Goal: Use online tool/utility: Utilize a website feature to perform a specific function

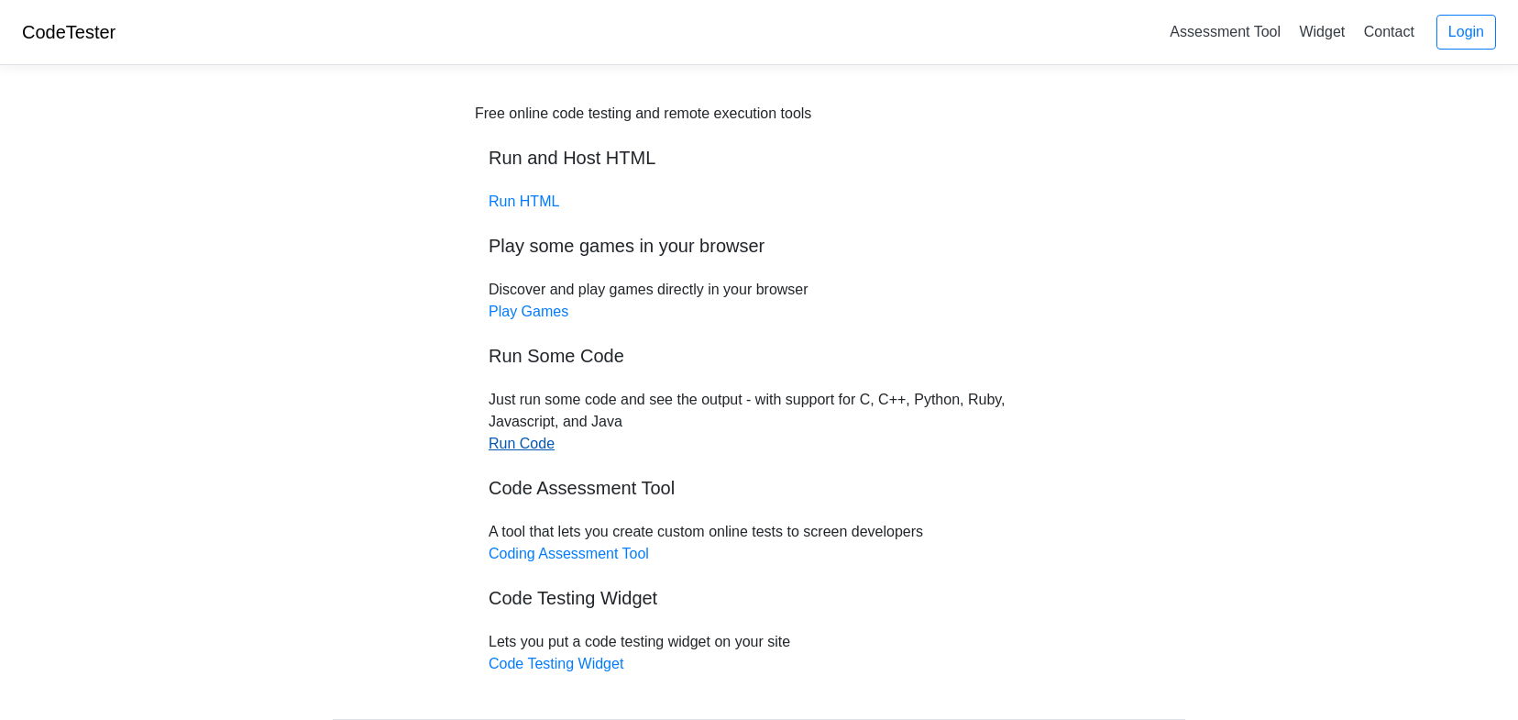
click at [515, 450] on link "Run Code" at bounding box center [522, 443] width 66 height 16
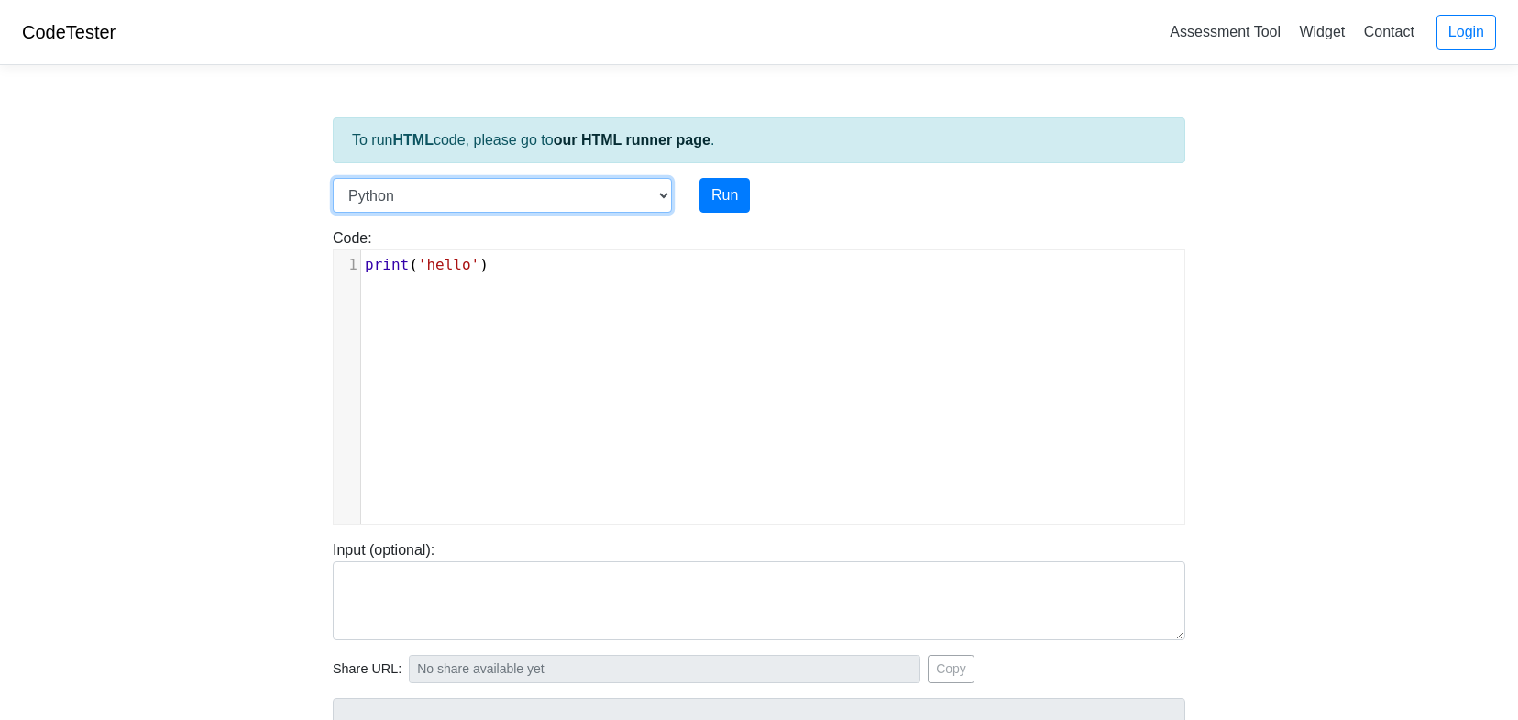
click at [665, 194] on select "C C++ Go Java Javascript Python Ruby" at bounding box center [502, 195] width 339 height 35
select select "c"
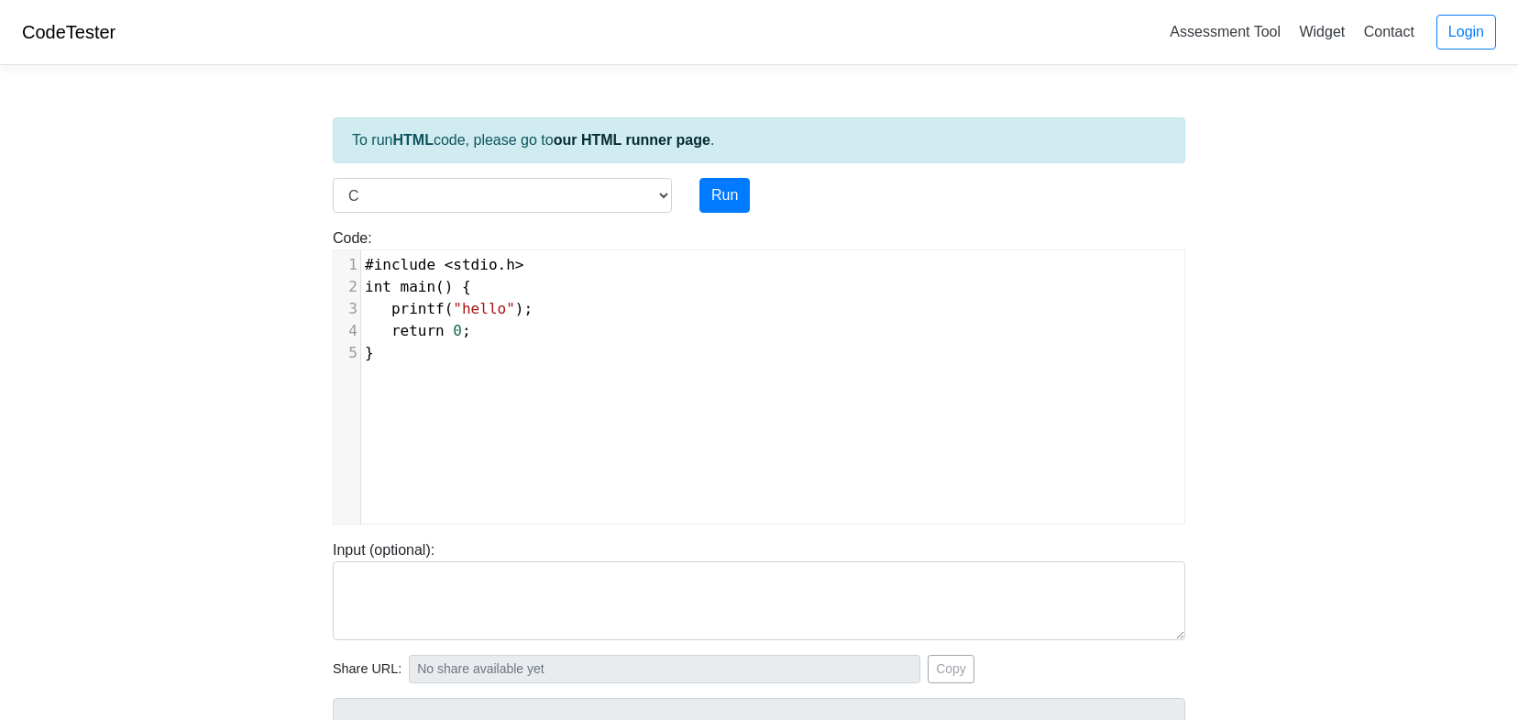
click at [186, 311] on body "CodeTester Assessment Tool Widget Contact Login To run HTML code, please go to …" at bounding box center [759, 489] width 1518 height 978
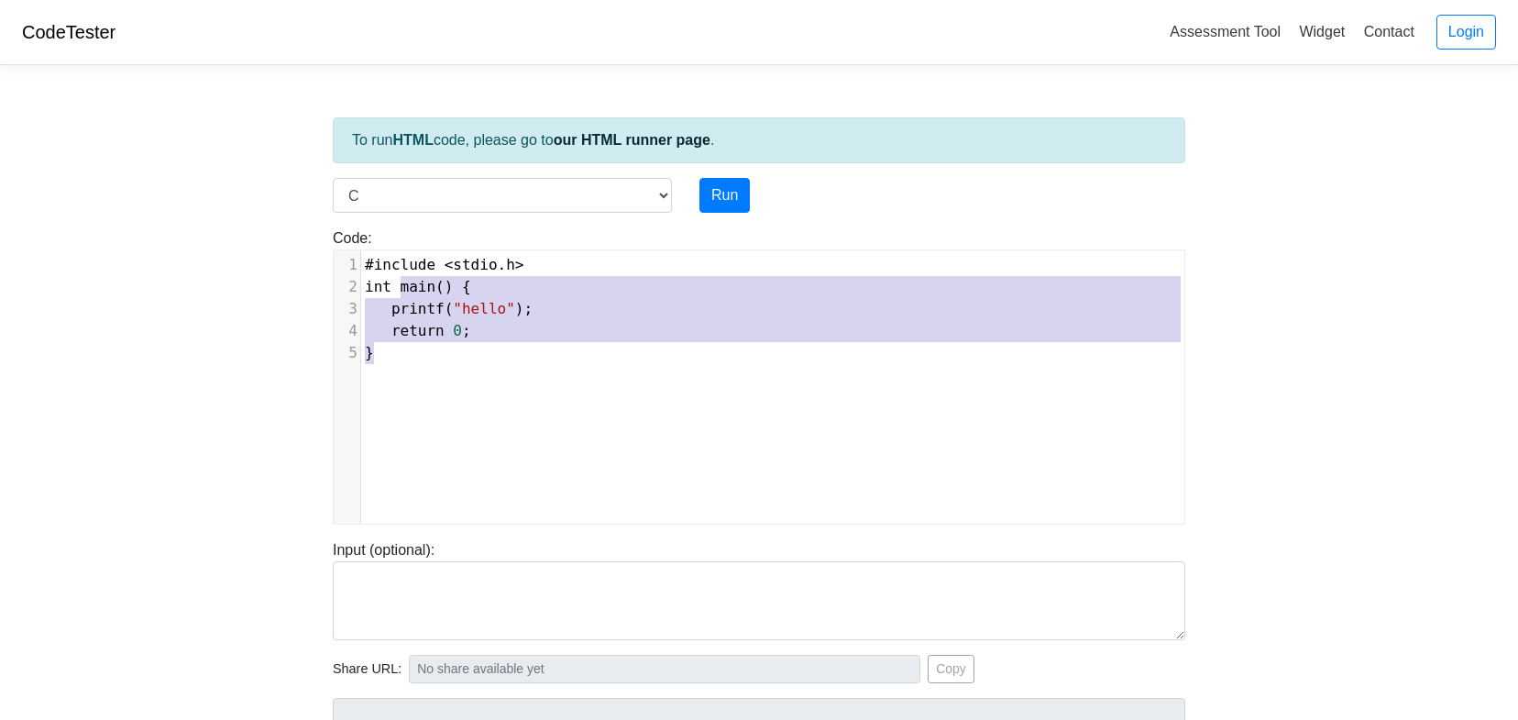
type textarea "#include <stdio.h> int main() { printf("hello"); return 0; }"
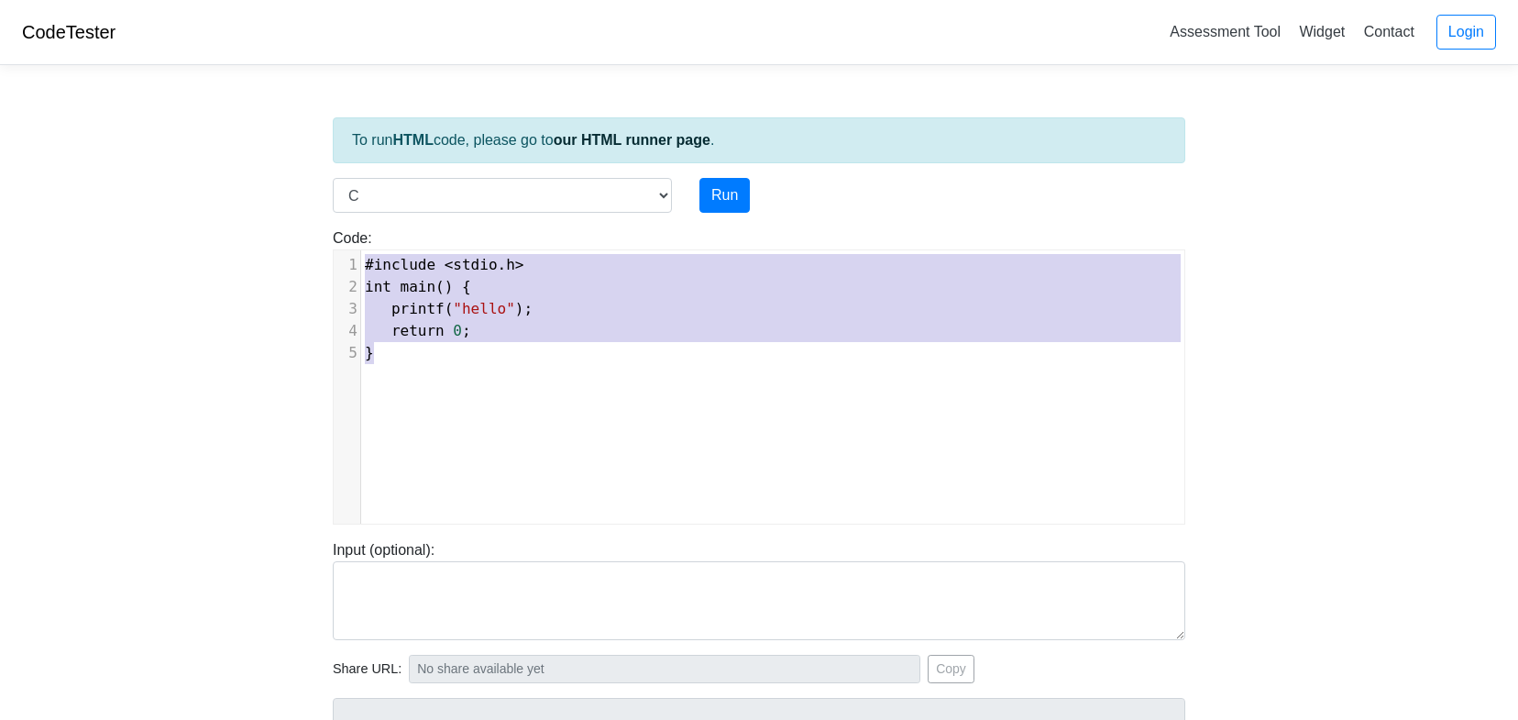
drag, startPoint x: 439, startPoint y: 414, endPoint x: 354, endPoint y: 265, distance: 172.0
click at [354, 265] on div "x 1 #include < stdio . h > 2 int main () { 3 printf ( "hello" ); 4 return 0 ; 5…" at bounding box center [773, 400] width 878 height 301
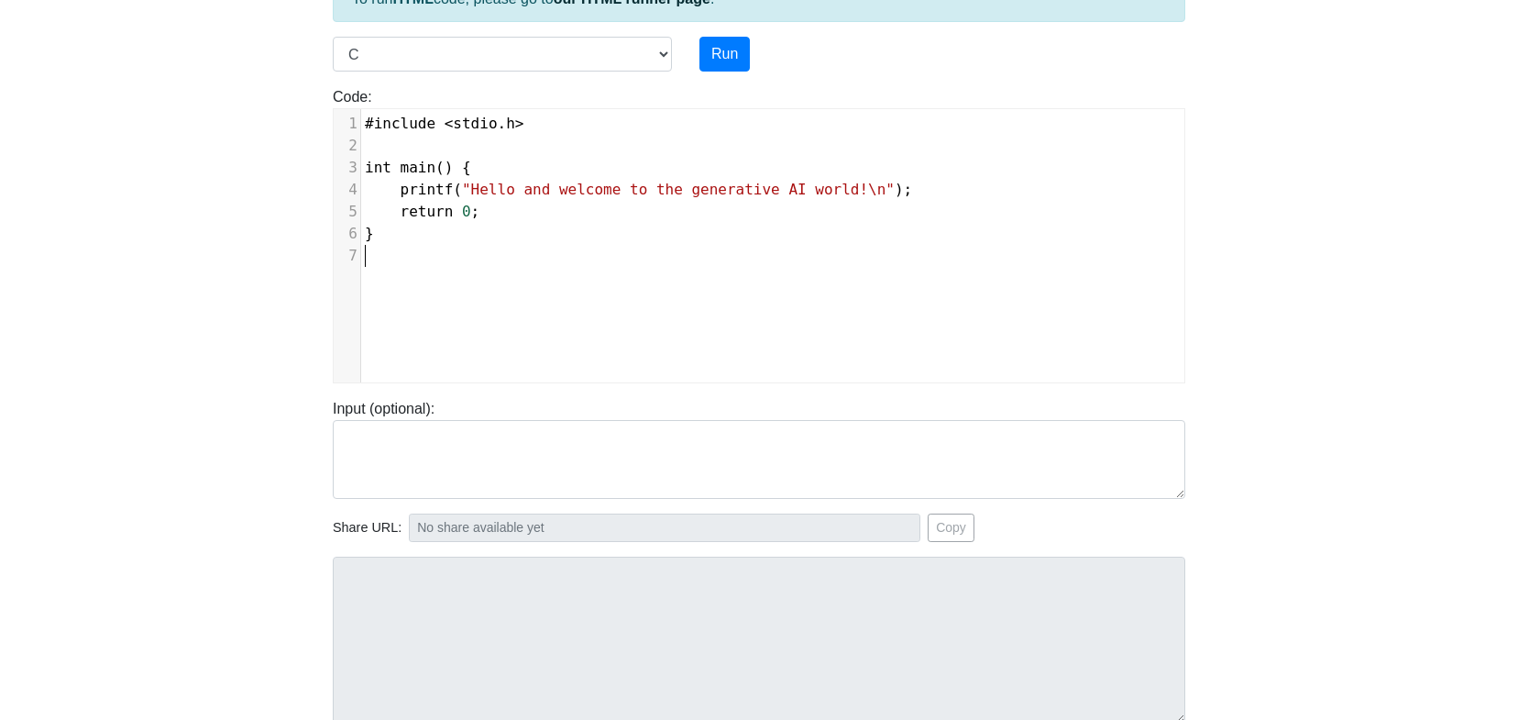
scroll to position [149, 0]
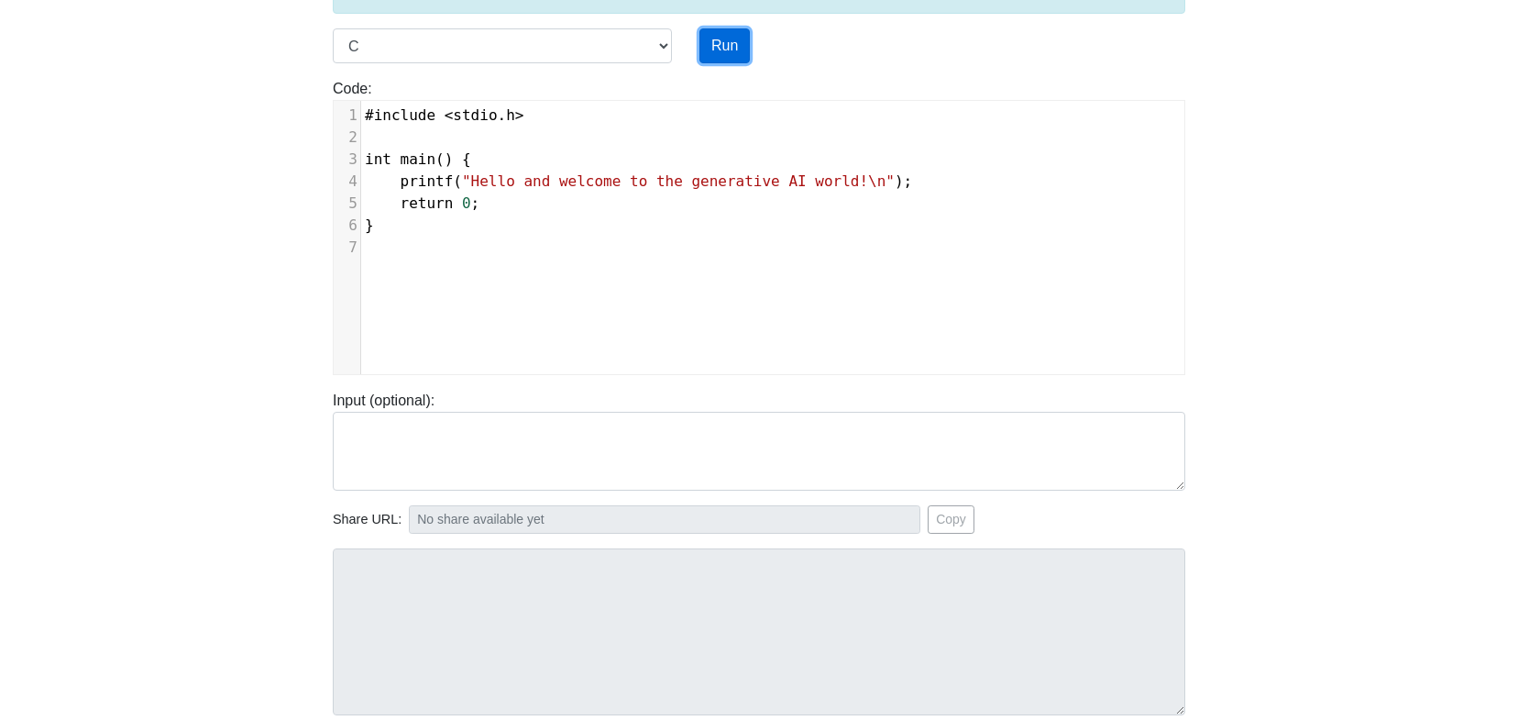
click at [733, 46] on button "Run" at bounding box center [724, 45] width 50 height 35
type input "https://codetester.io/runner?s=59zJDAv8lj"
type textarea "Stdout: Hello and welcome to the generative AI world!"
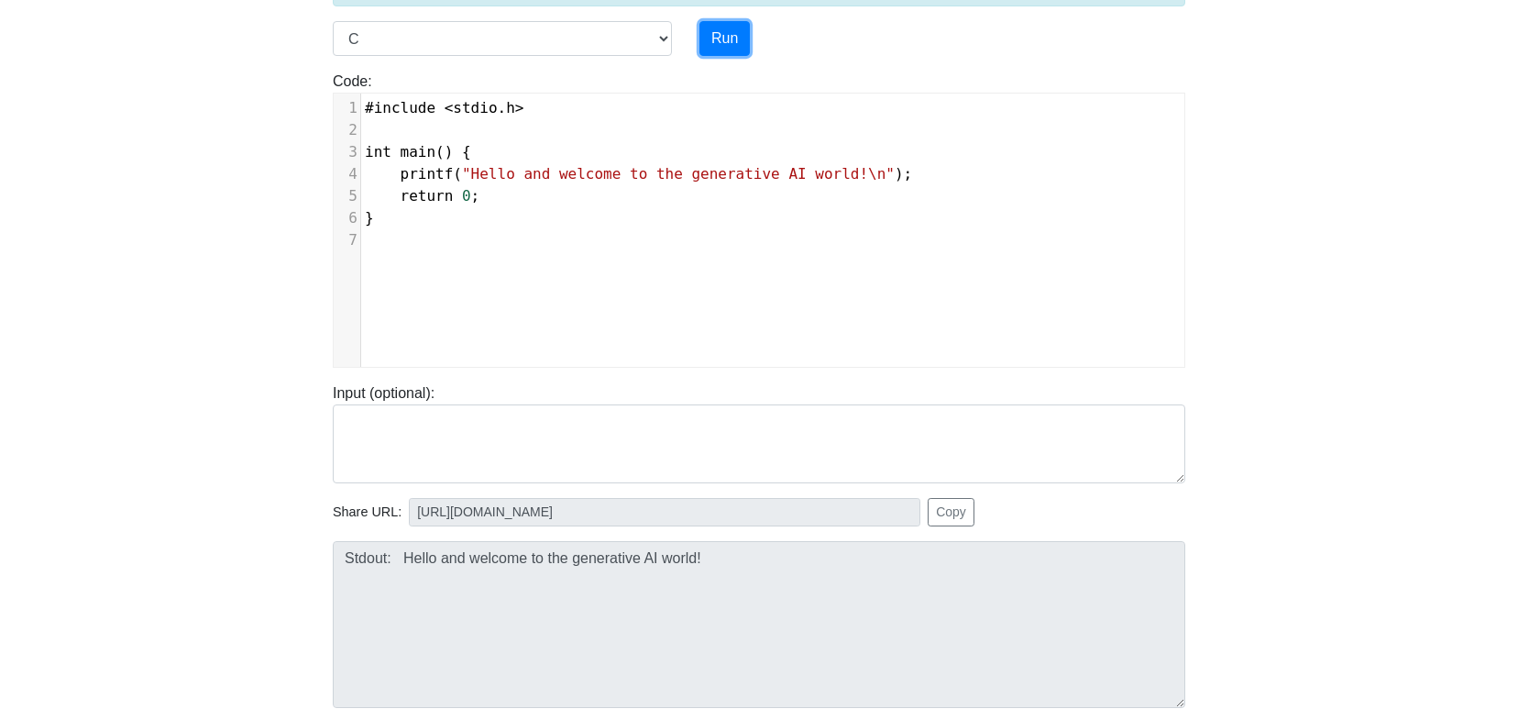
scroll to position [0, 0]
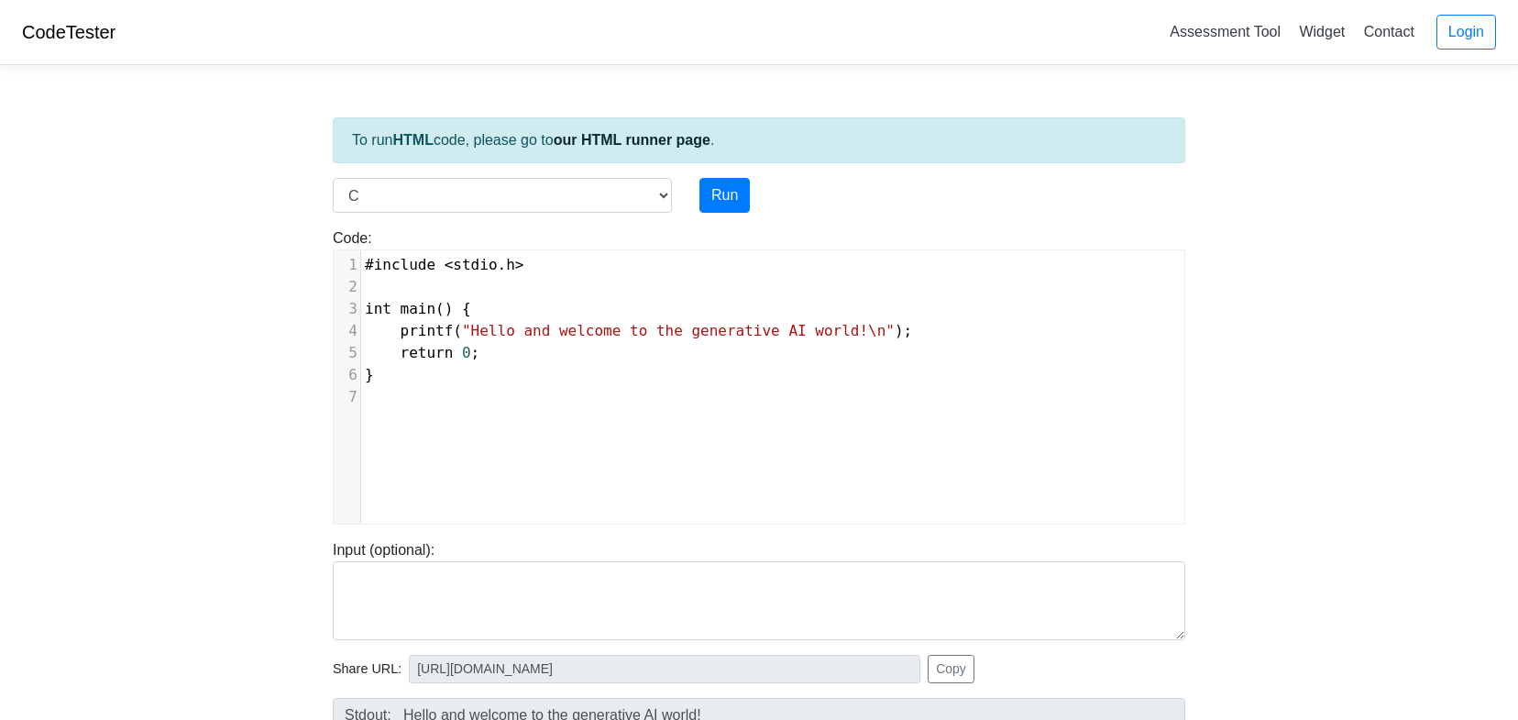
click at [88, 32] on link "CodeTester" at bounding box center [68, 32] width 93 height 20
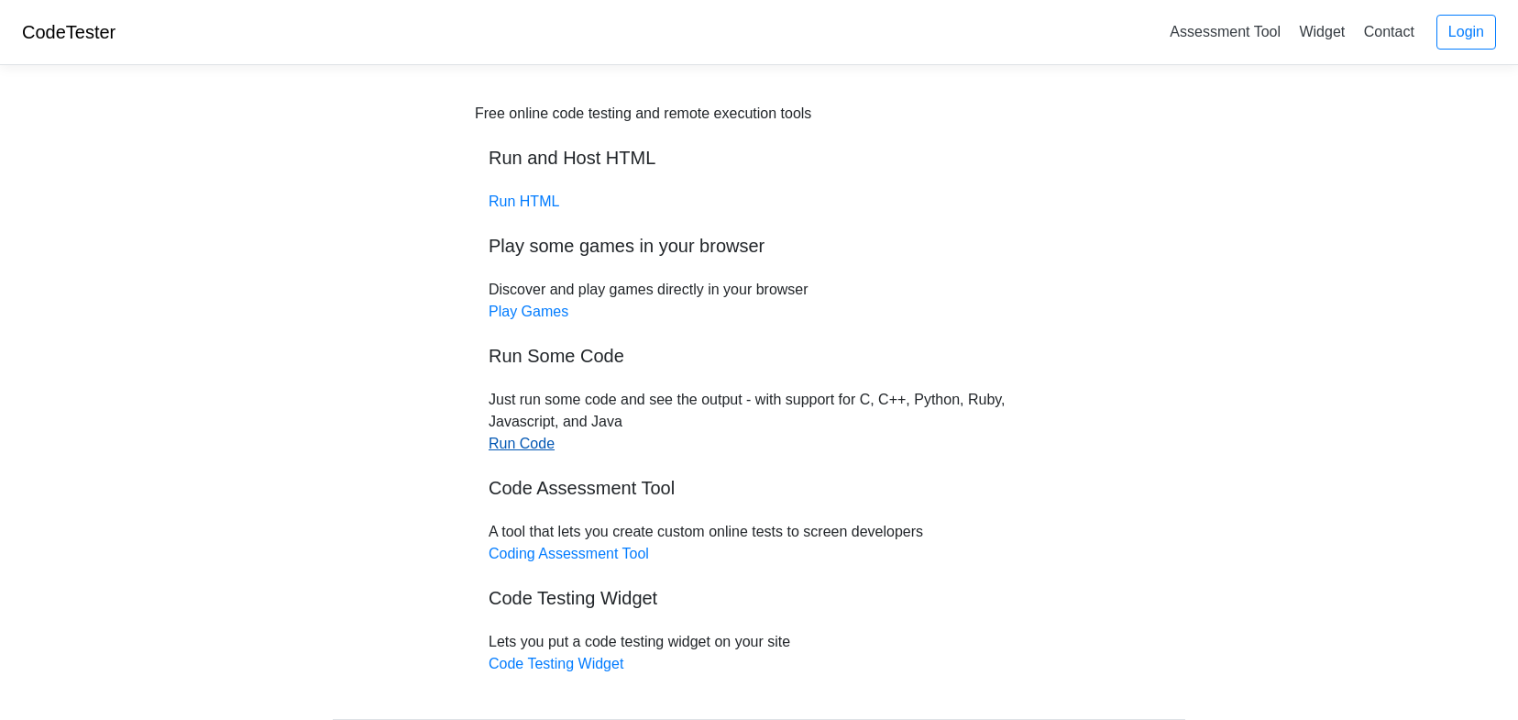
click at [522, 442] on link "Run Code" at bounding box center [522, 443] width 66 height 16
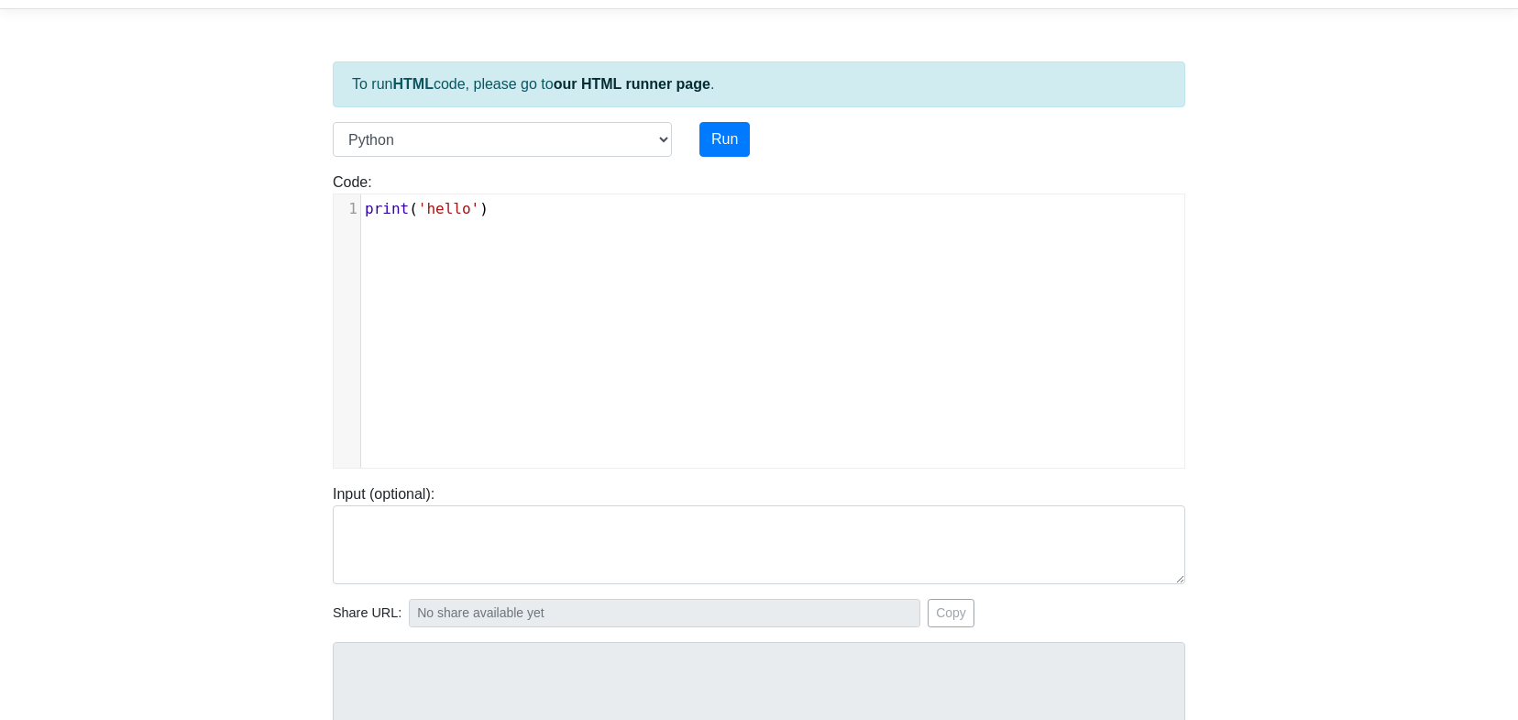
scroll to position [61, 0]
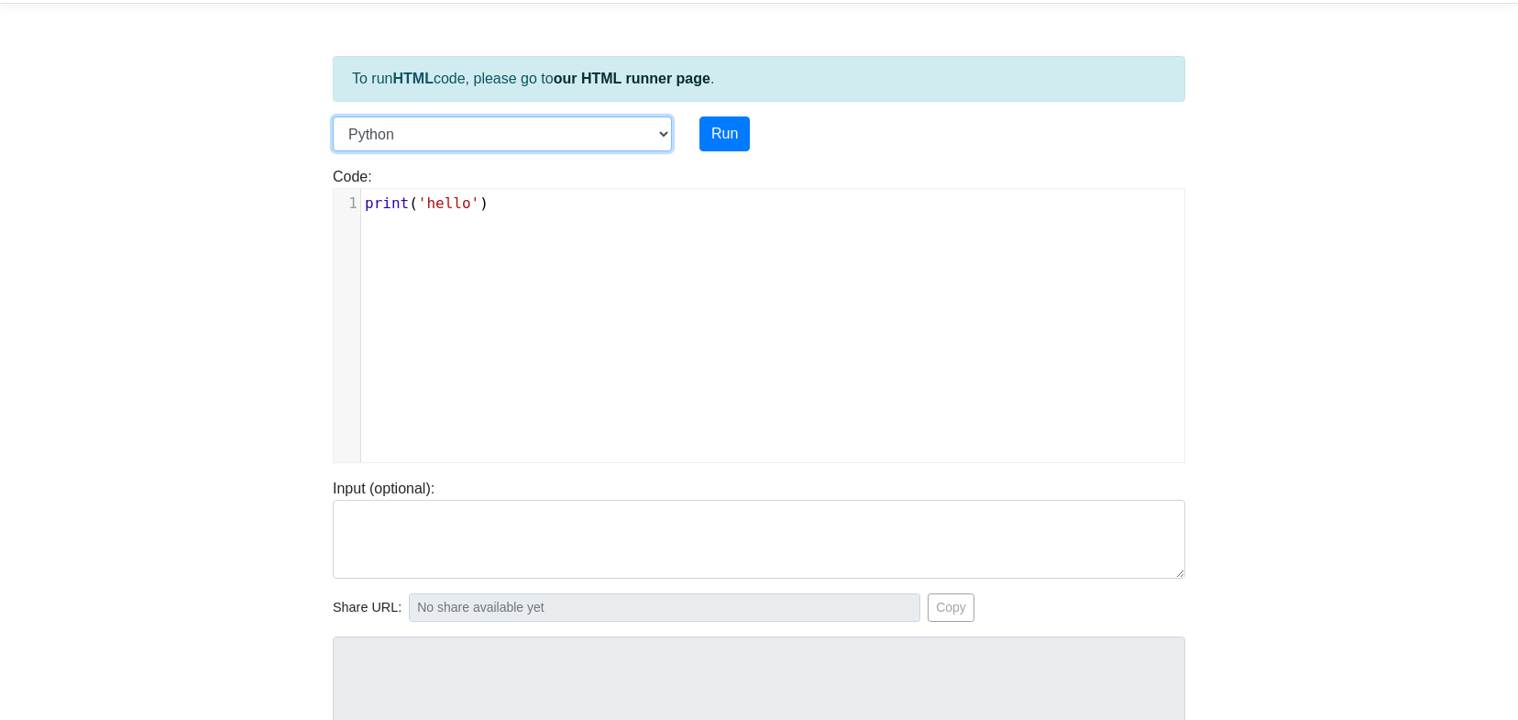
click at [665, 130] on select "C C++ Go Java Javascript Python Ruby" at bounding box center [502, 133] width 339 height 35
select select "javascript"
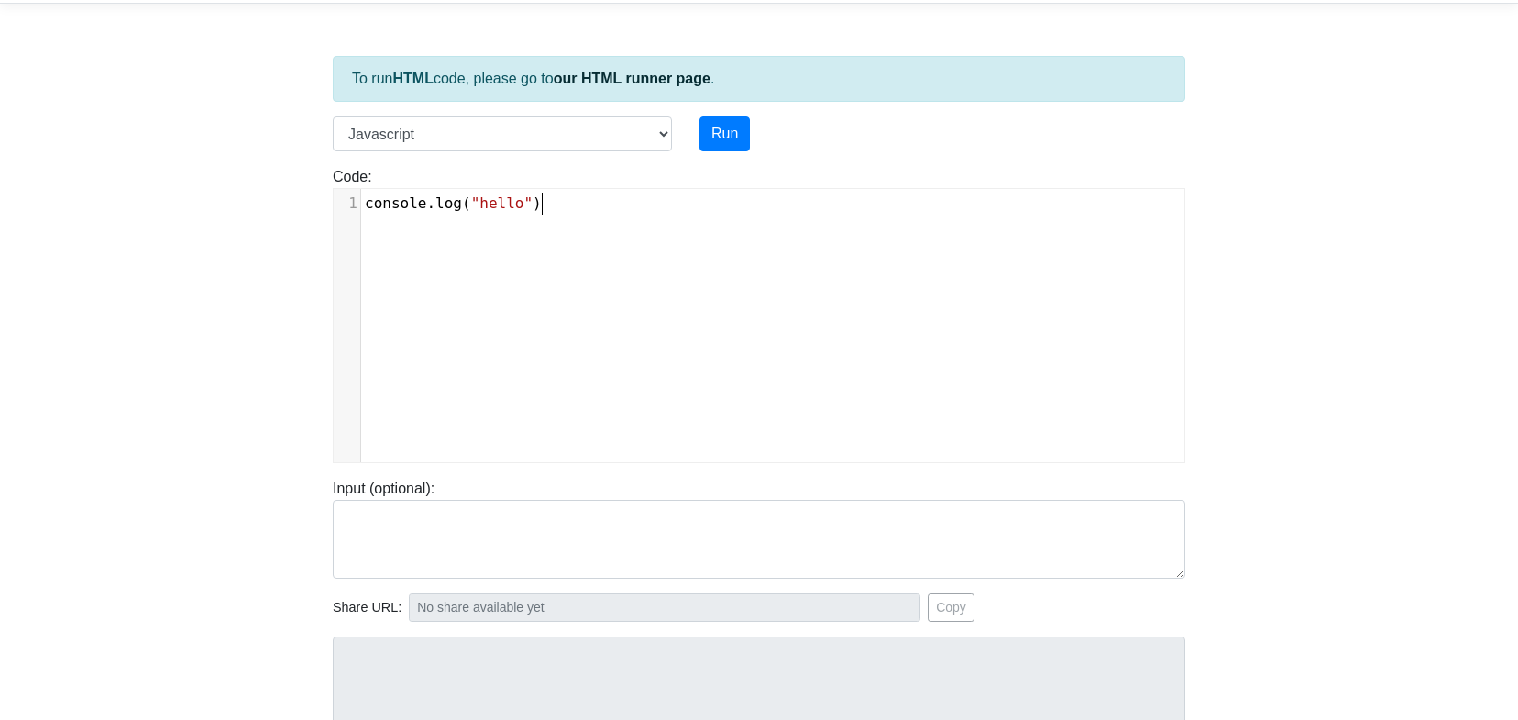
scroll to position [7, 0]
type textarea "console.log("hello")"
drag, startPoint x: 578, startPoint y: 206, endPoint x: 346, endPoint y: 201, distance: 232.9
click at [361, 201] on div "1 console . log ( "hello" )" at bounding box center [772, 203] width 823 height 22
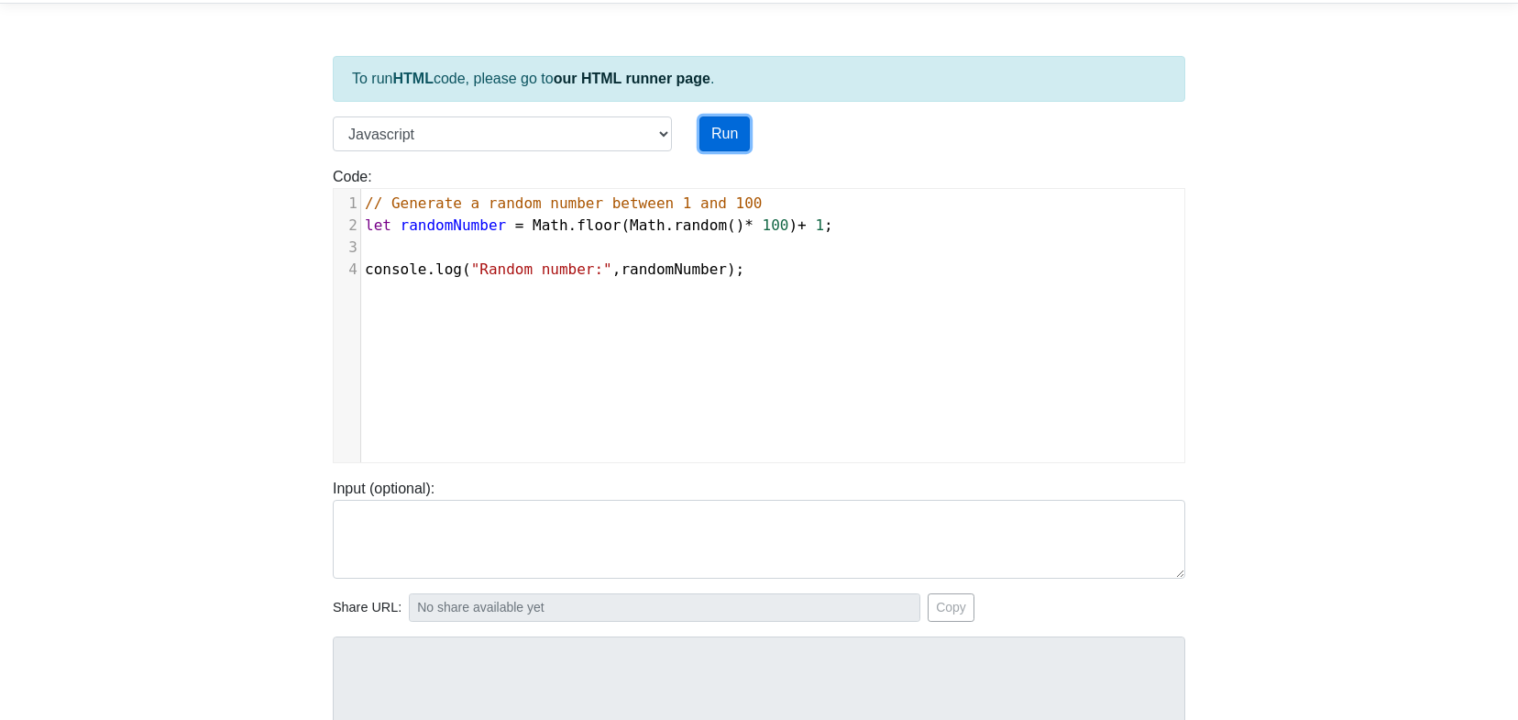
click at [736, 129] on button "Run" at bounding box center [724, 133] width 50 height 35
type input "[URL][DOMAIN_NAME]"
type textarea "Stdout: Random number: 96"
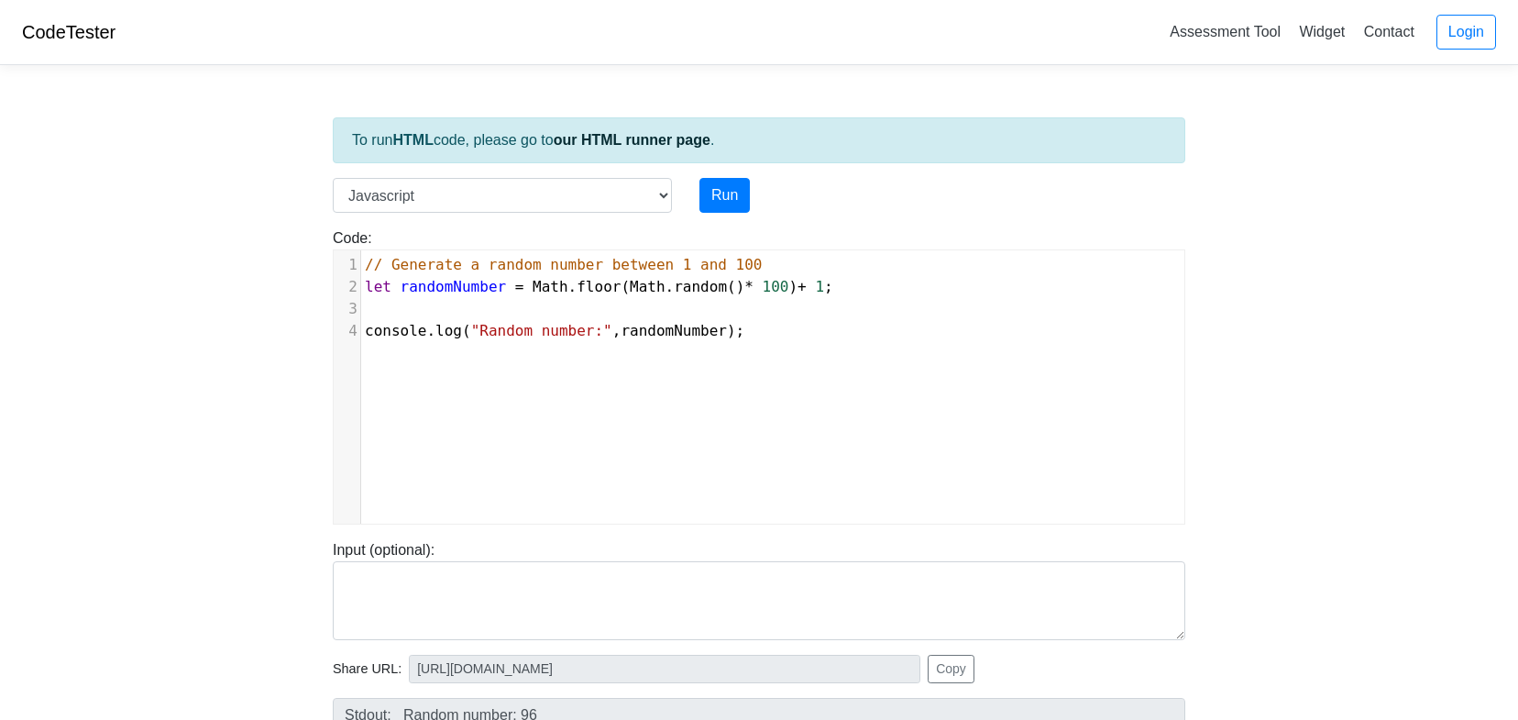
click at [103, 30] on link "CodeTester" at bounding box center [68, 32] width 93 height 20
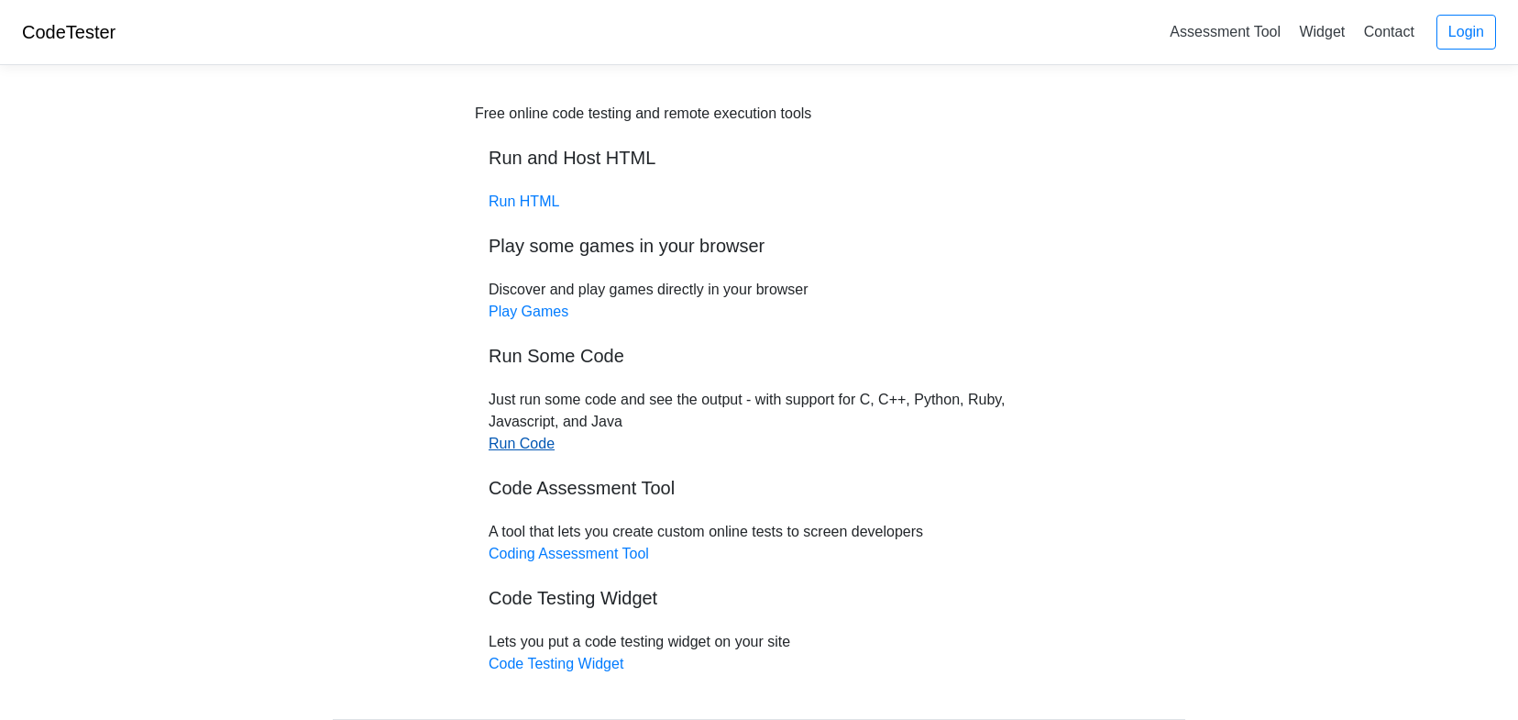
click at [525, 440] on link "Run Code" at bounding box center [522, 443] width 66 height 16
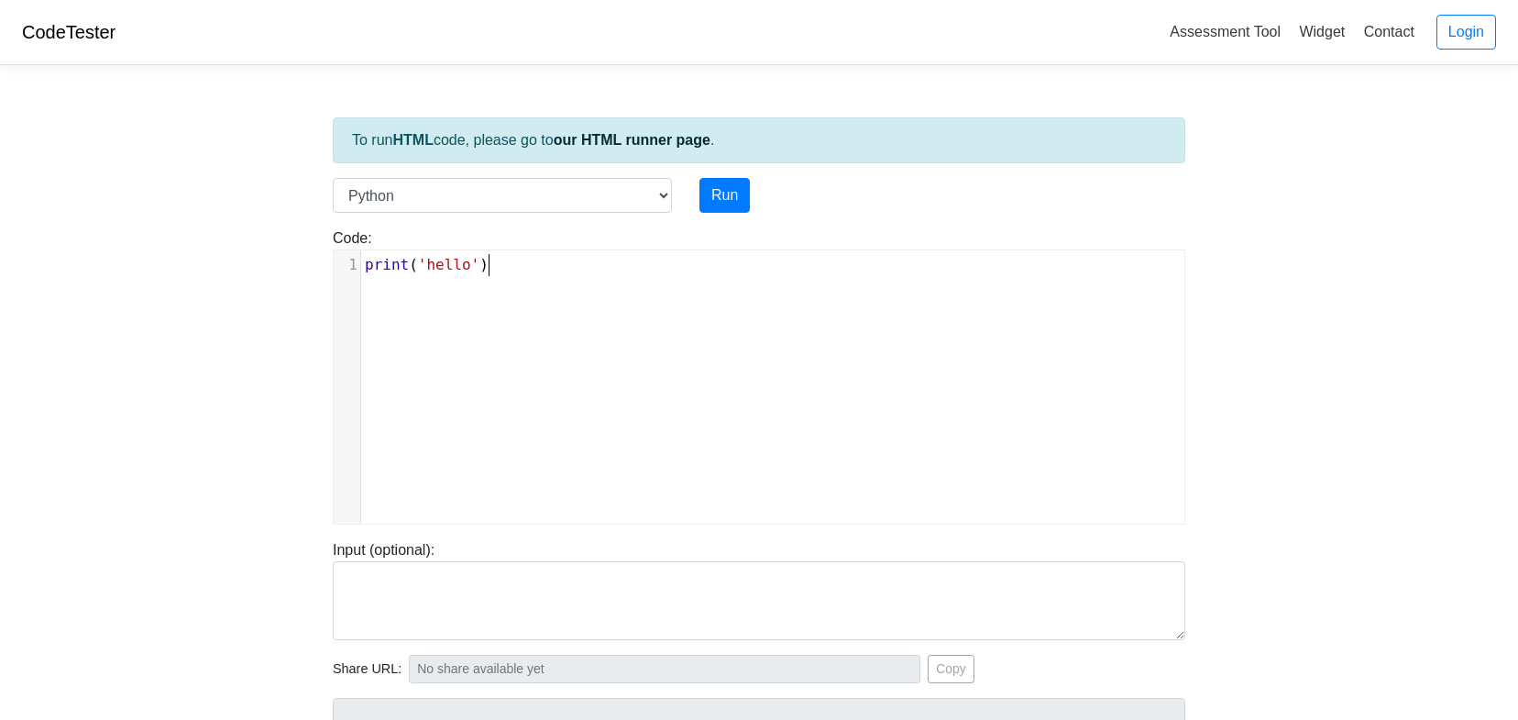
scroll to position [7, 0]
type textarea "print('hello')"
drag, startPoint x: 557, startPoint y: 260, endPoint x: 323, endPoint y: 256, distance: 234.7
click at [323, 256] on div "Code: print('hello') print('hello') x 1 print ( 'hello' )" at bounding box center [759, 375] width 880 height 297
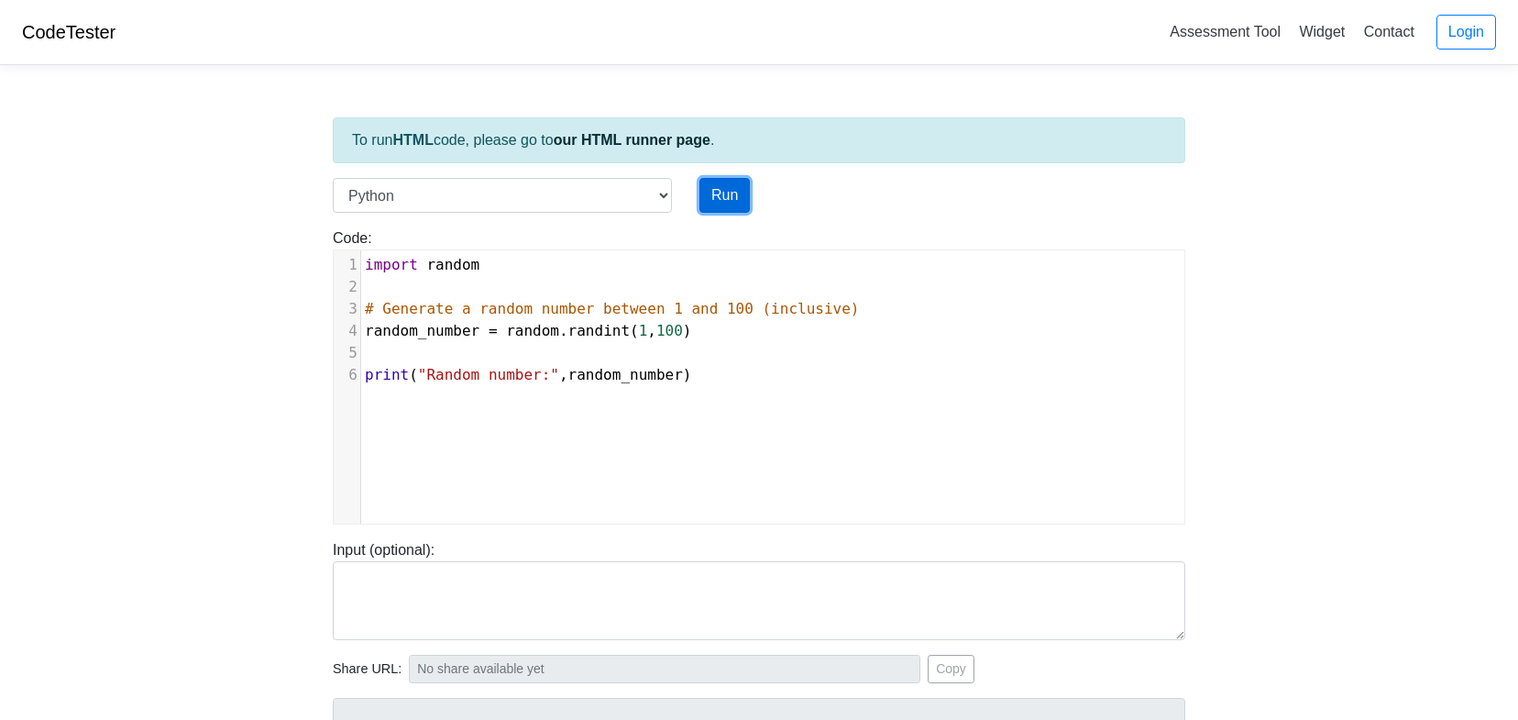
click at [729, 197] on button "Run" at bounding box center [724, 195] width 50 height 35
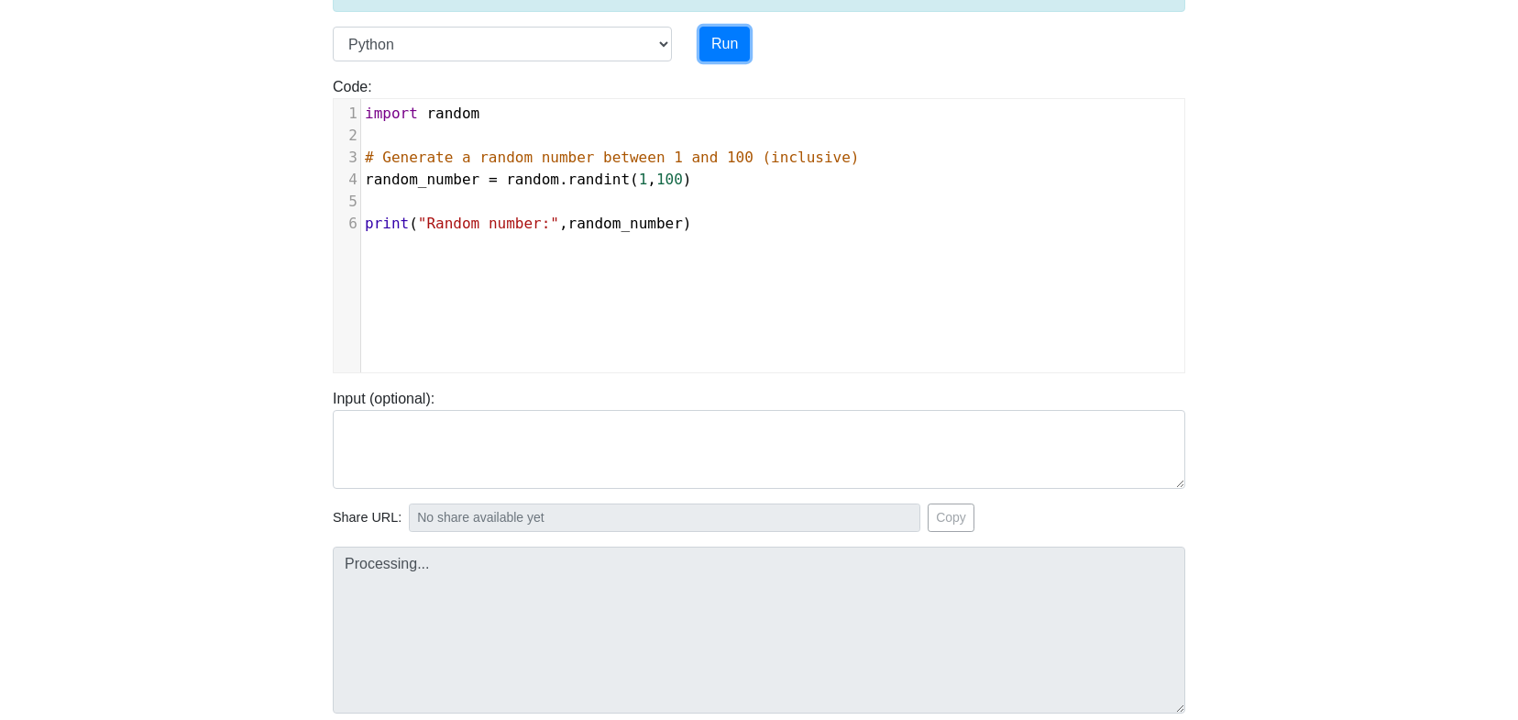
type input "https://codetester.io/runner?s=Axzb35jKWJ"
type textarea "Stdout: Random number: 33"
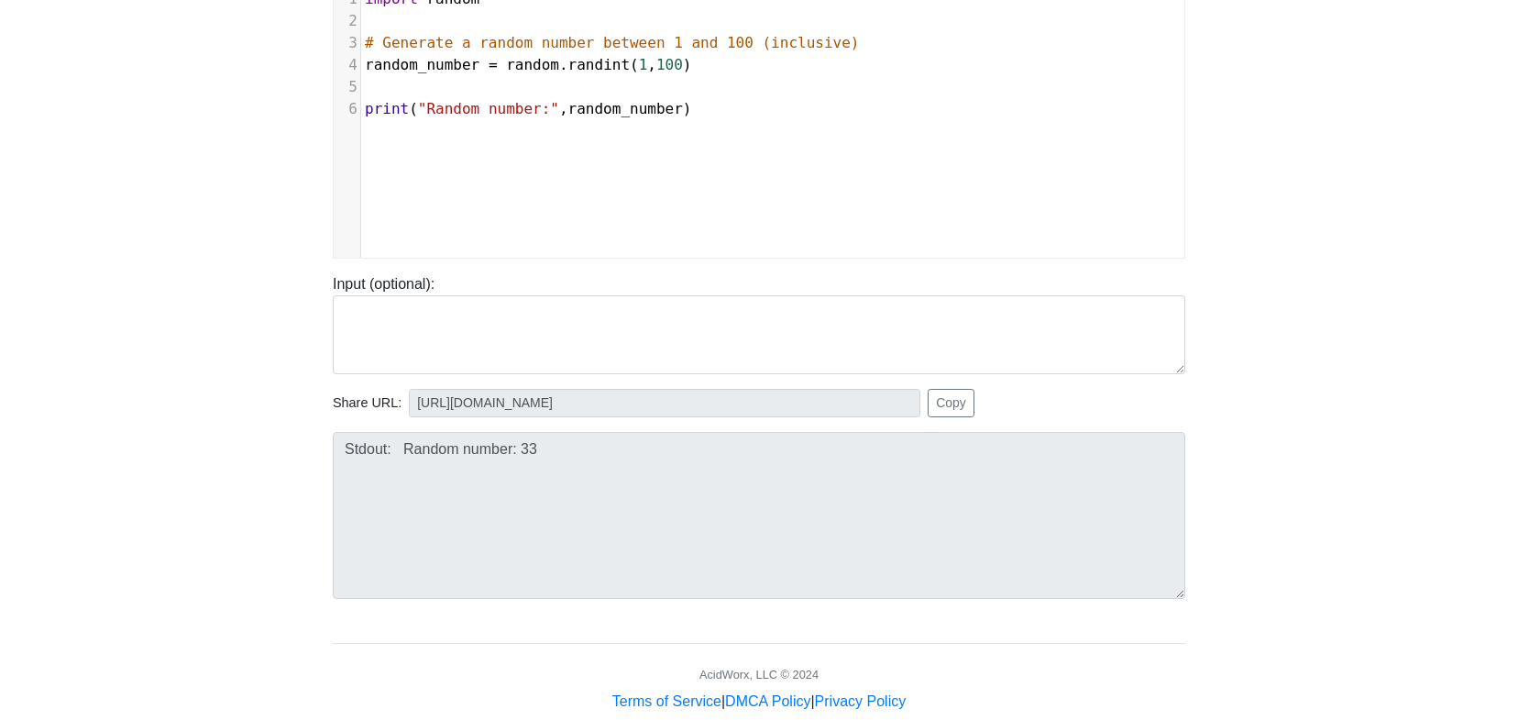
scroll to position [269, 0]
